Goal: Transaction & Acquisition: Purchase product/service

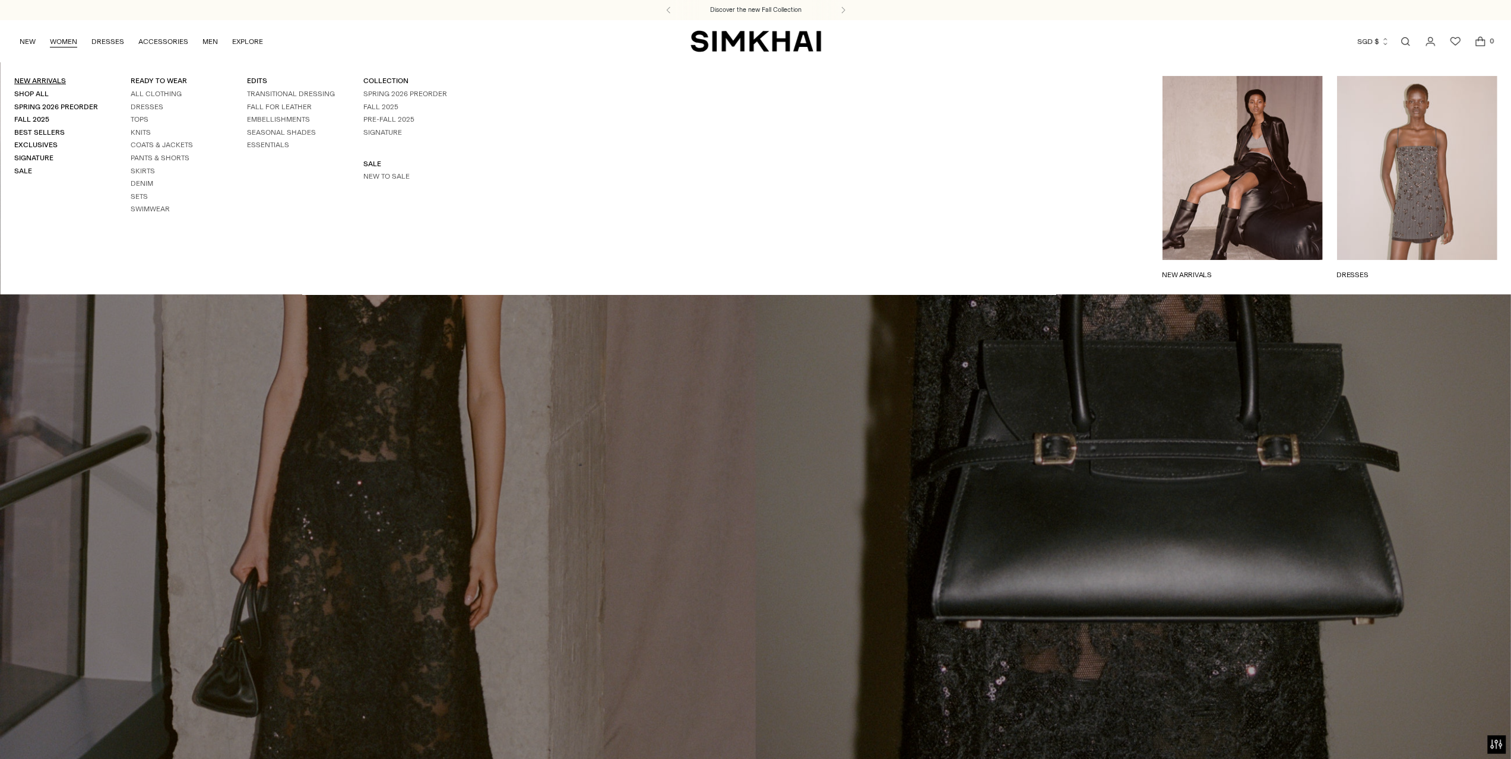
click at [31, 79] on link "New Arrivals" at bounding box center [40, 81] width 52 height 8
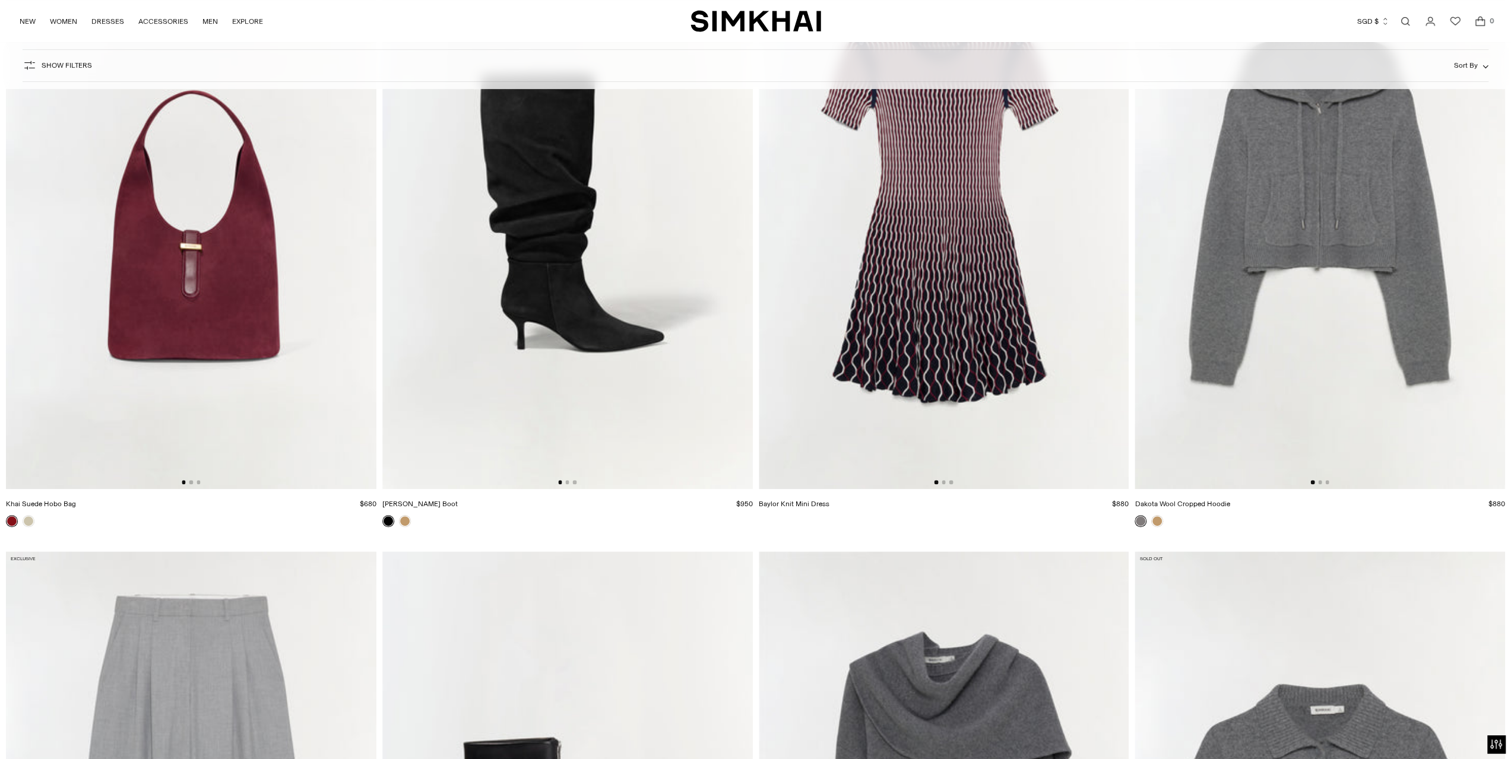
scroll to position [9975, 0]
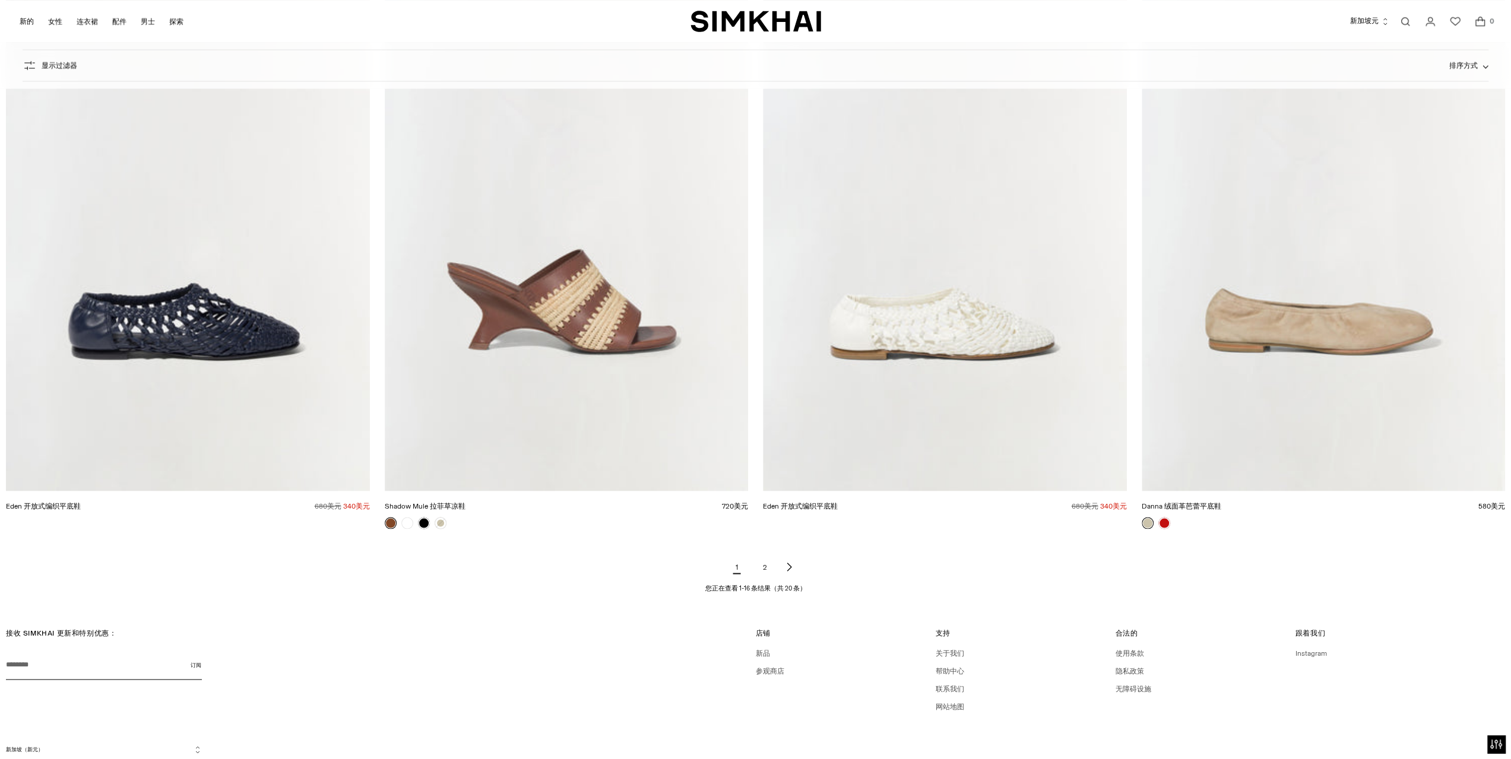
scroll to position [2157, 0]
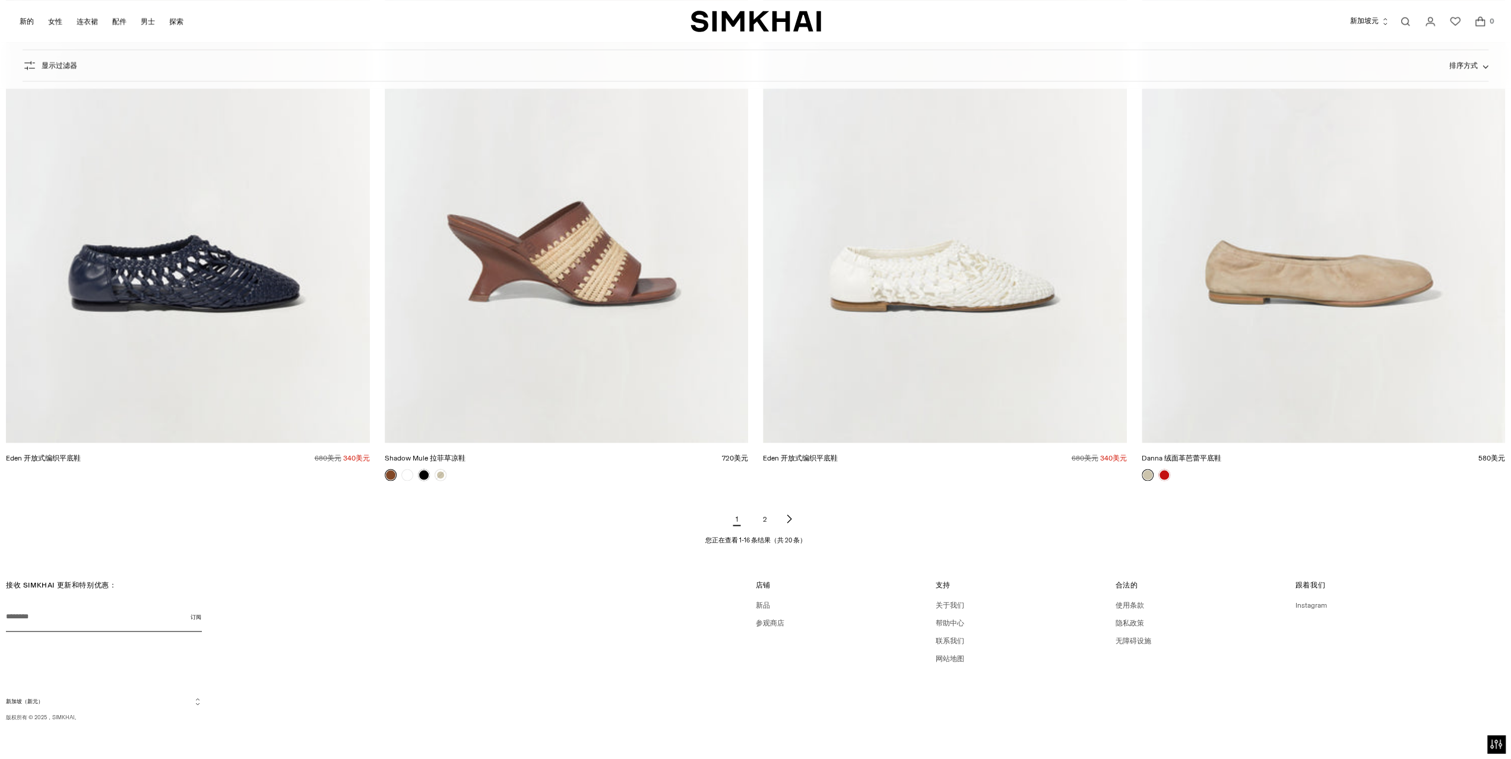
click at [790, 517] on icon "下一页结果" at bounding box center [789, 519] width 4 height 8
